Goal: Information Seeking & Learning: Understand process/instructions

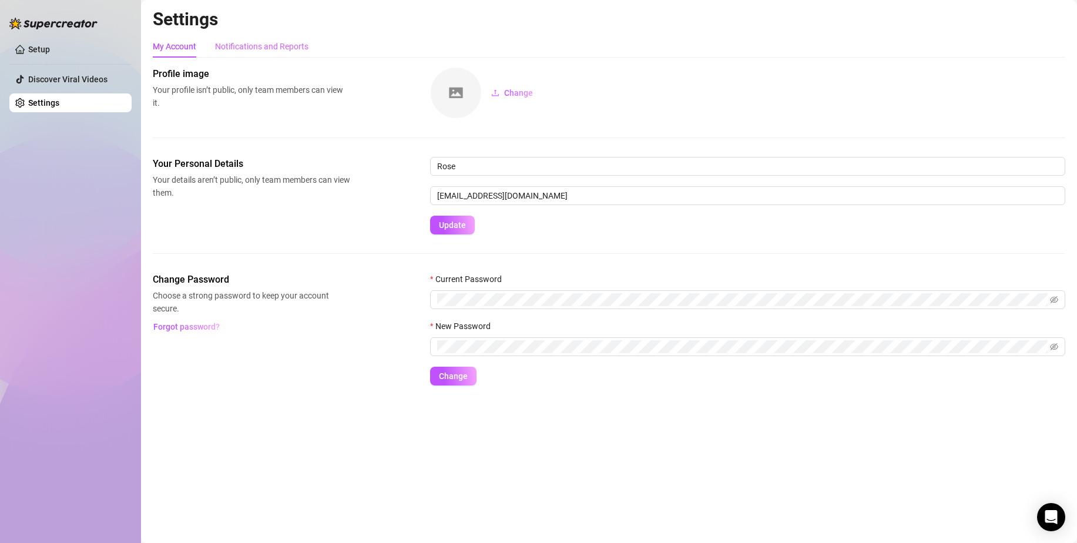
click at [231, 37] on div "Notifications and Reports" at bounding box center [261, 46] width 93 height 22
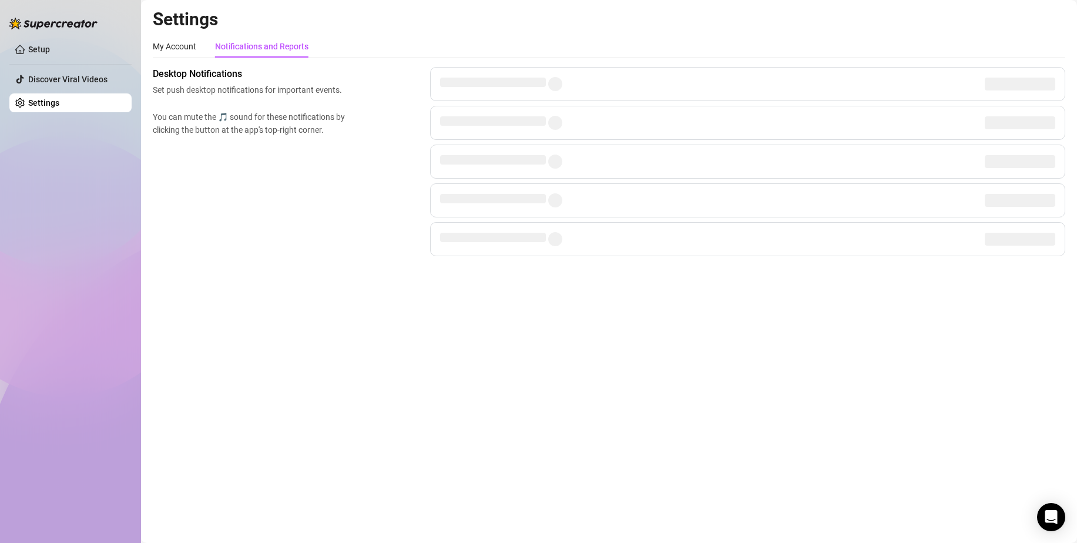
click at [198, 48] on div "My Account Notifications and Reports" at bounding box center [231, 46] width 156 height 22
click at [50, 53] on link "Setup" at bounding box center [39, 49] width 22 height 9
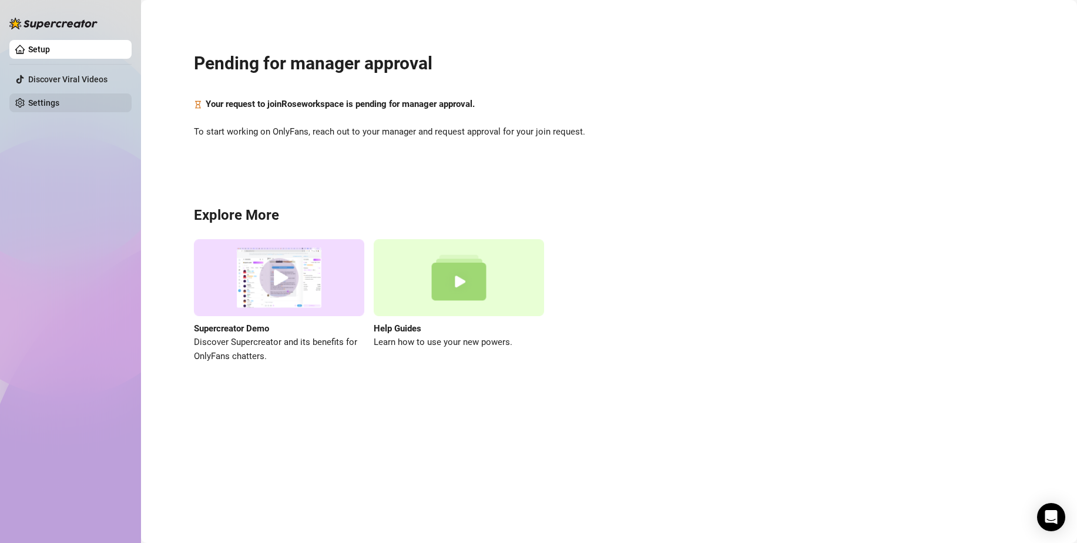
click at [37, 106] on link "Settings" at bounding box center [43, 102] width 31 height 9
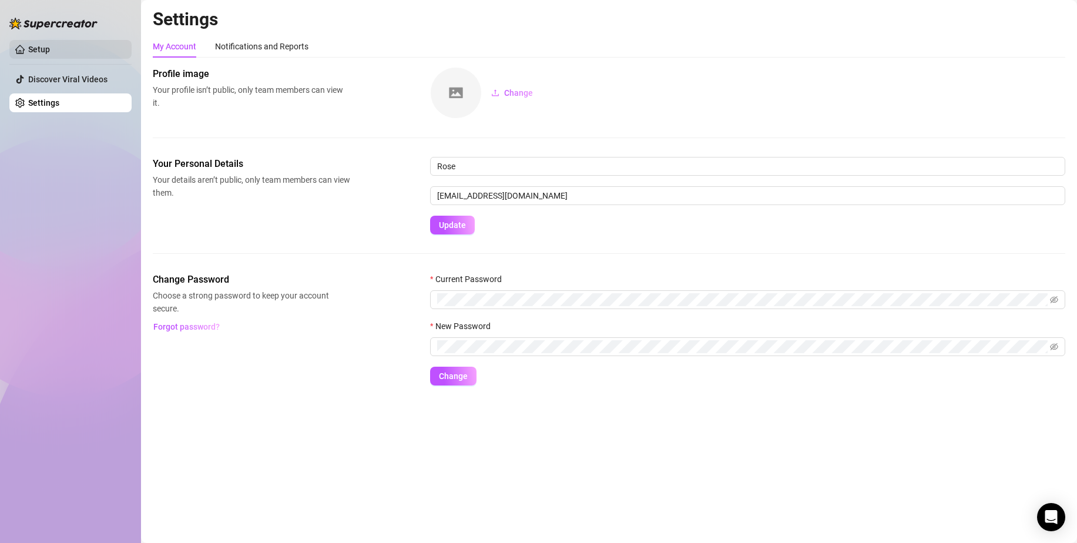
click at [43, 47] on link "Setup" at bounding box center [39, 49] width 22 height 9
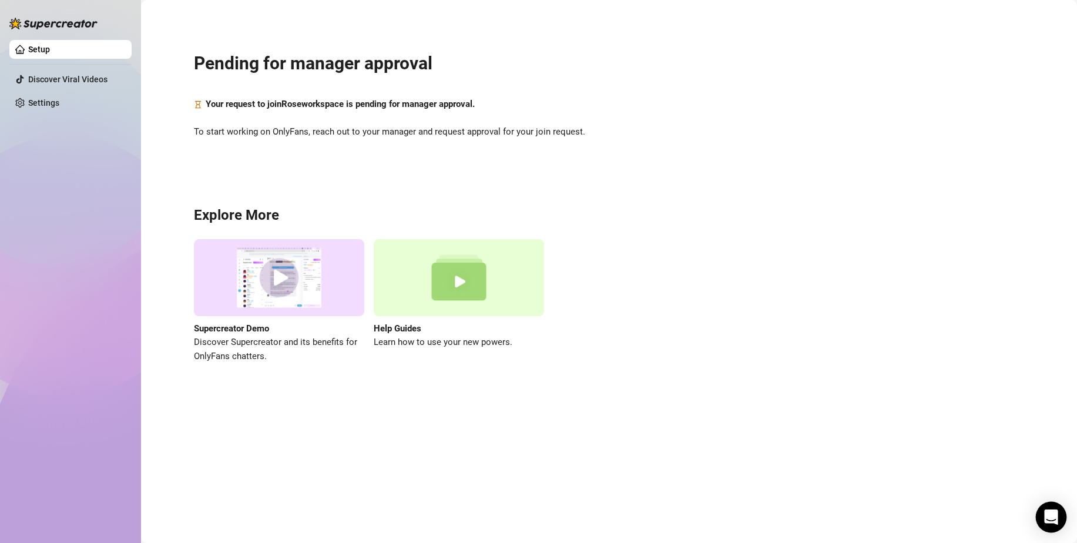
click at [1043, 516] on div "Open Intercom Messenger" at bounding box center [1050, 517] width 31 height 31
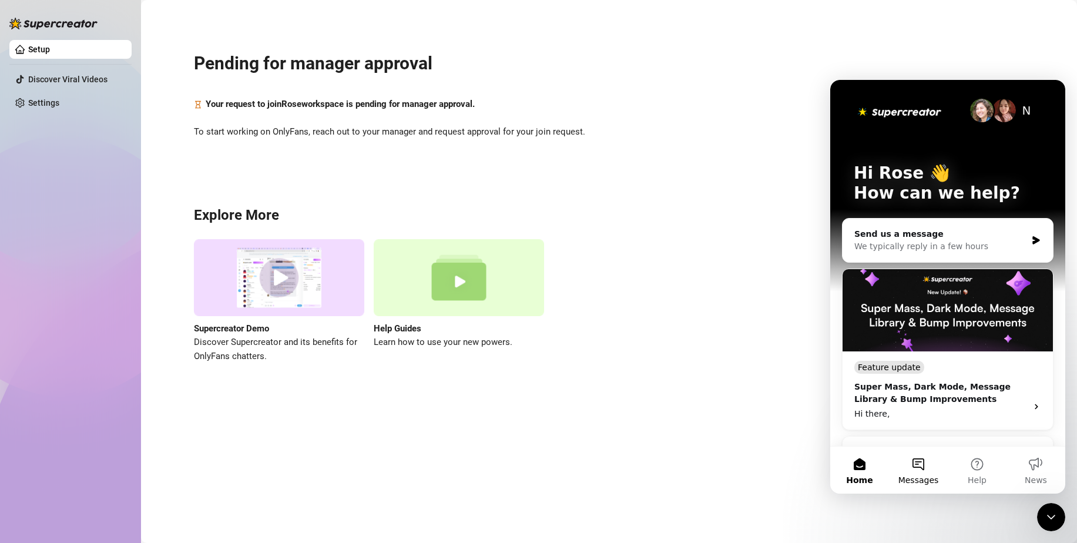
click at [931, 465] on button "Messages" at bounding box center [918, 469] width 59 height 47
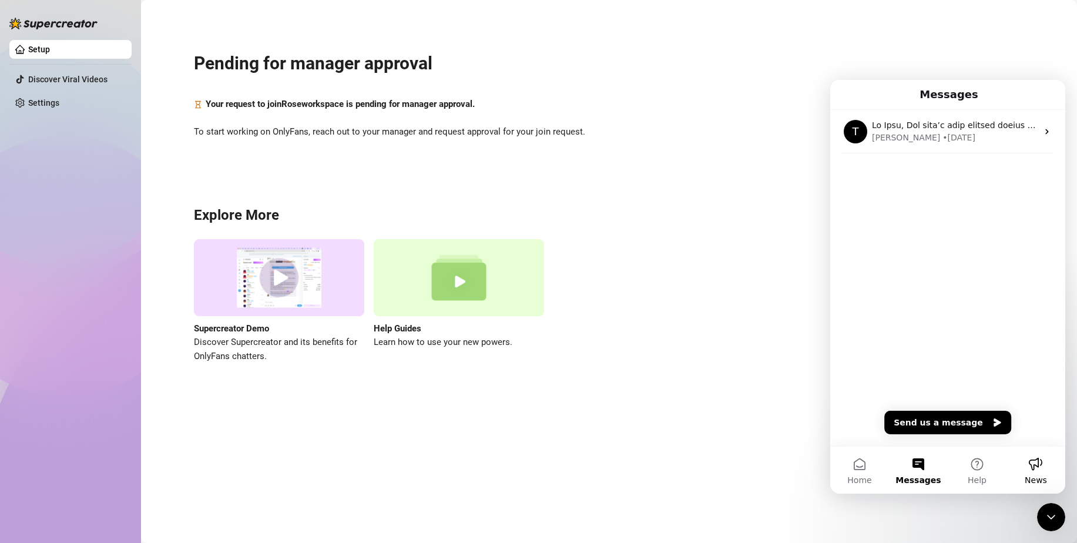
click at [1022, 459] on button "News" at bounding box center [1035, 469] width 59 height 47
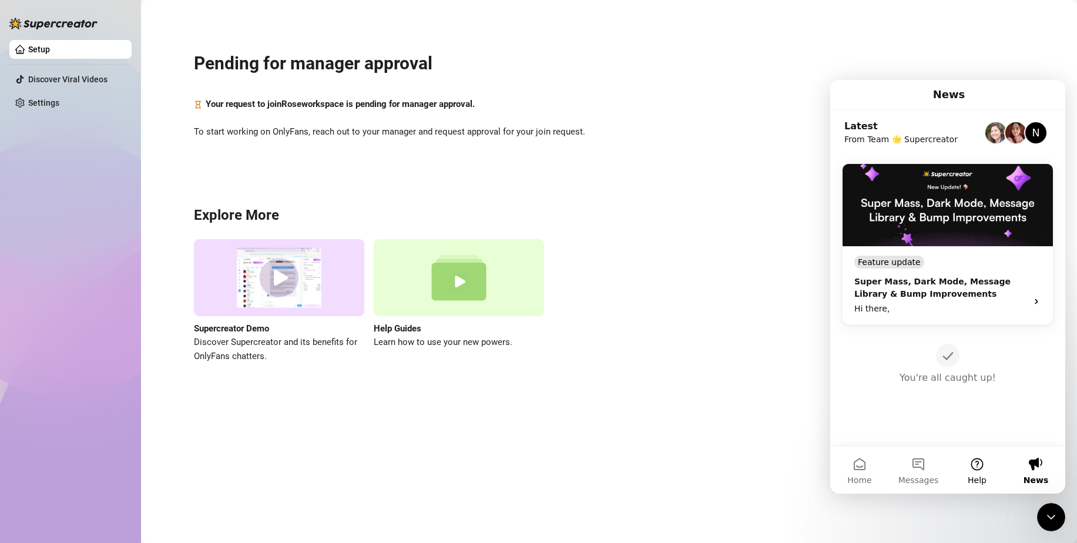
click at [980, 462] on button "Help" at bounding box center [976, 469] width 59 height 47
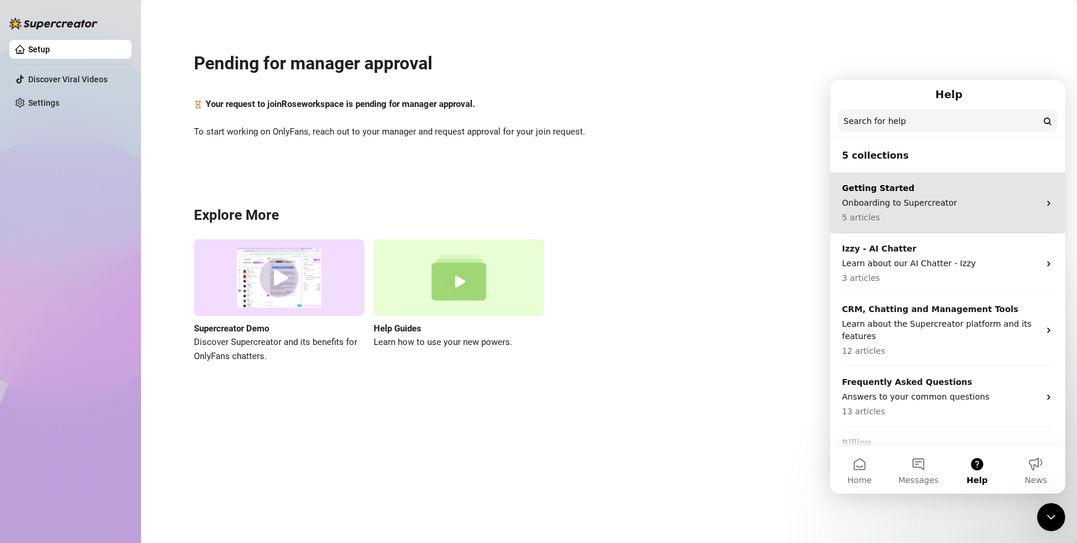
click at [950, 183] on p "Getting Started" at bounding box center [940, 188] width 197 height 12
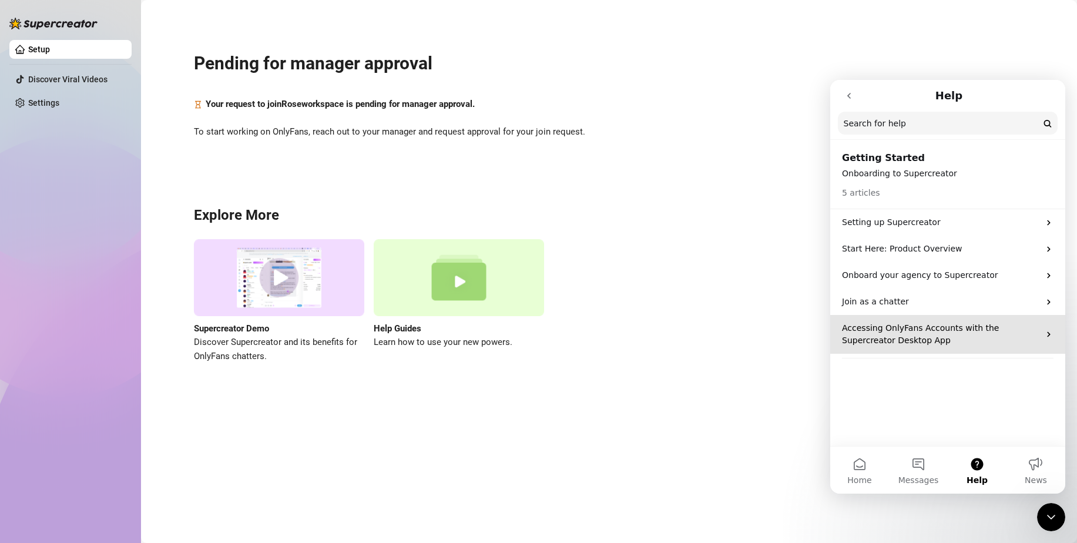
click at [978, 324] on p "Accessing OnlyFans Accounts with the Supercreator Desktop App" at bounding box center [940, 334] width 197 height 25
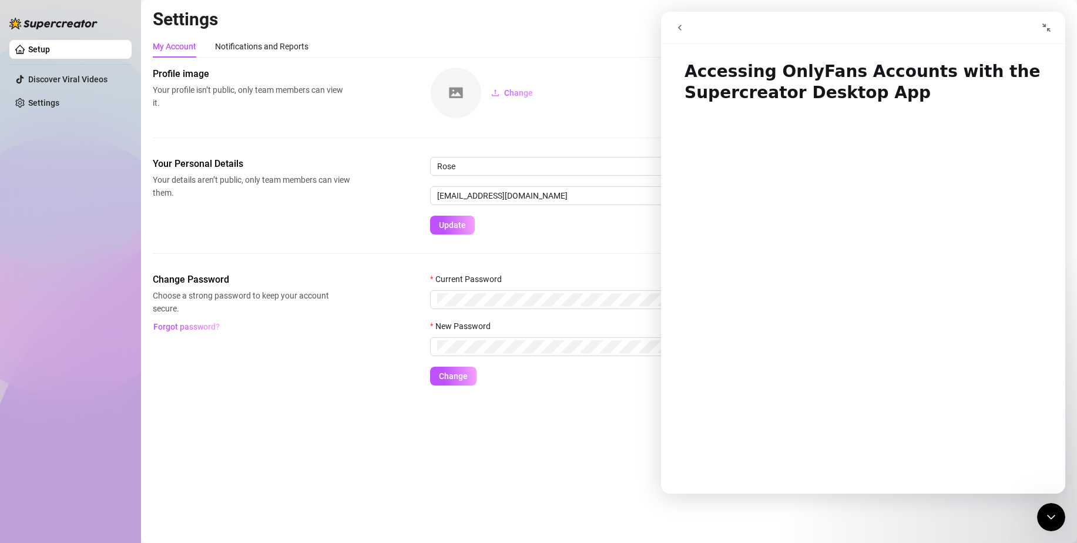
click at [354, 189] on div "Your Personal Details Your details aren’t public, only team members can view th…" at bounding box center [609, 196] width 912 height 78
